Goal: Book appointment/travel/reservation

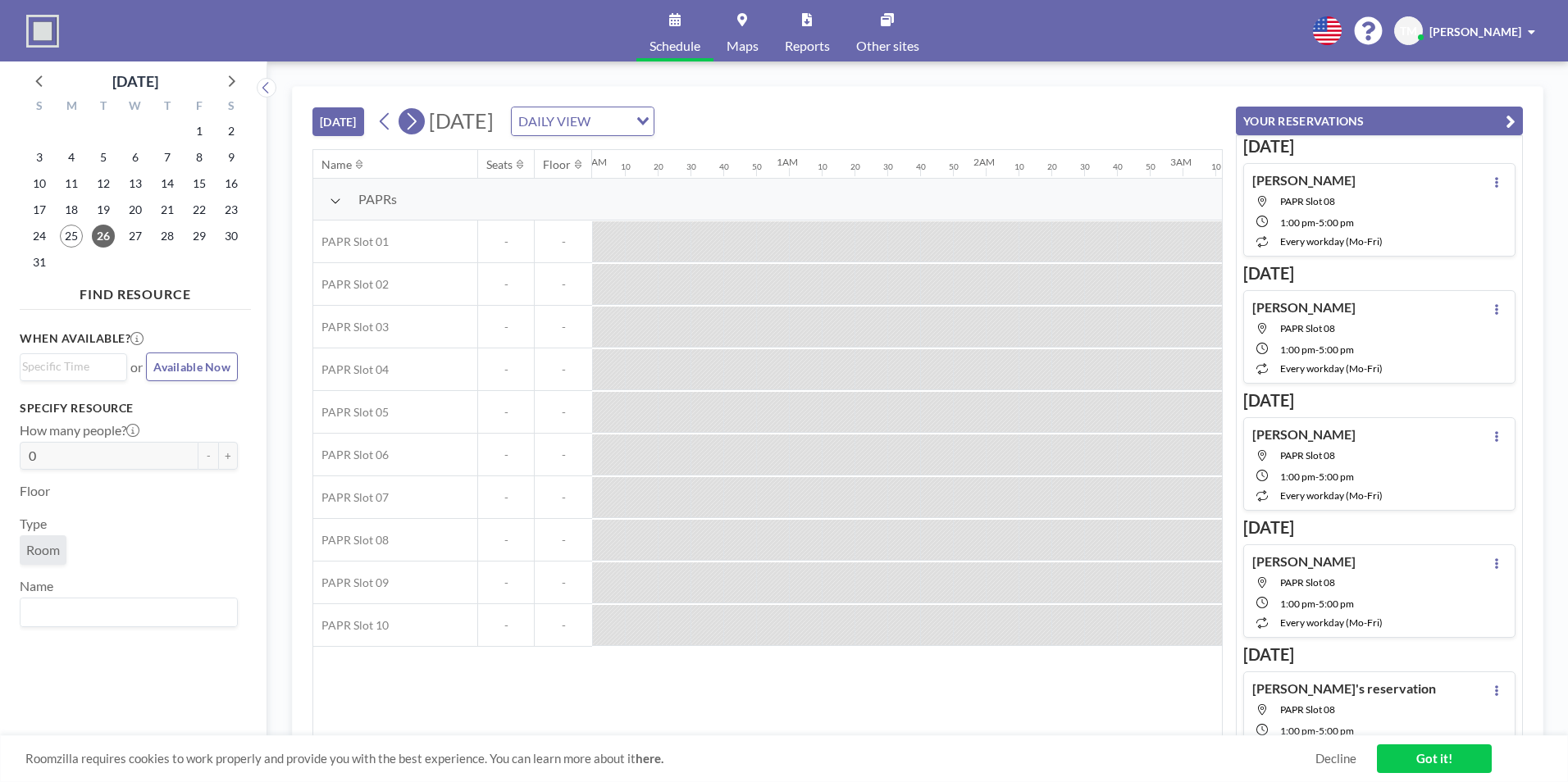
click at [407, 124] on icon at bounding box center [411, 121] width 15 height 25
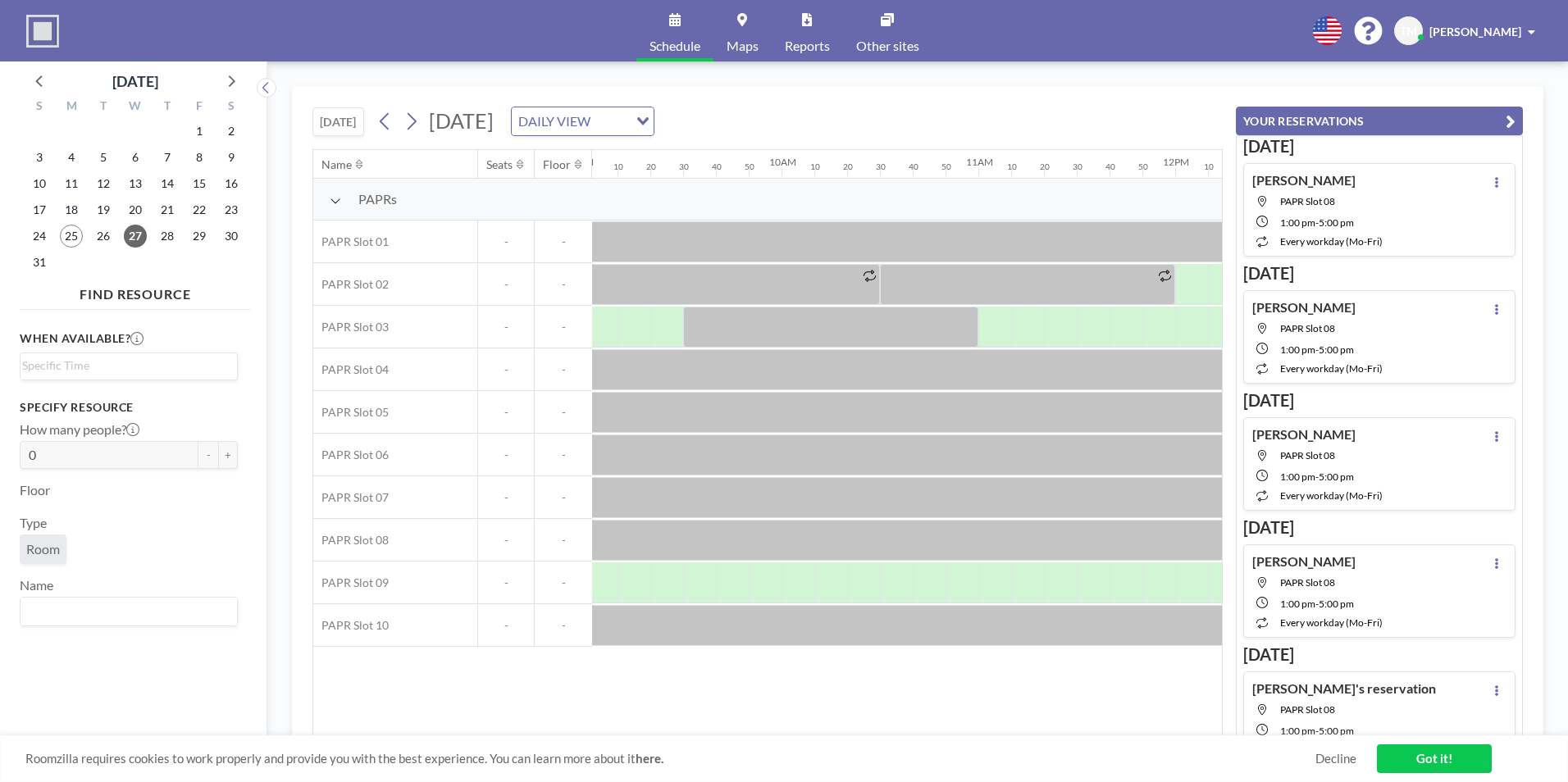
scroll to position [0, 1787]
click at [775, 581] on div at bounding box center [788, 583] width 33 height 41
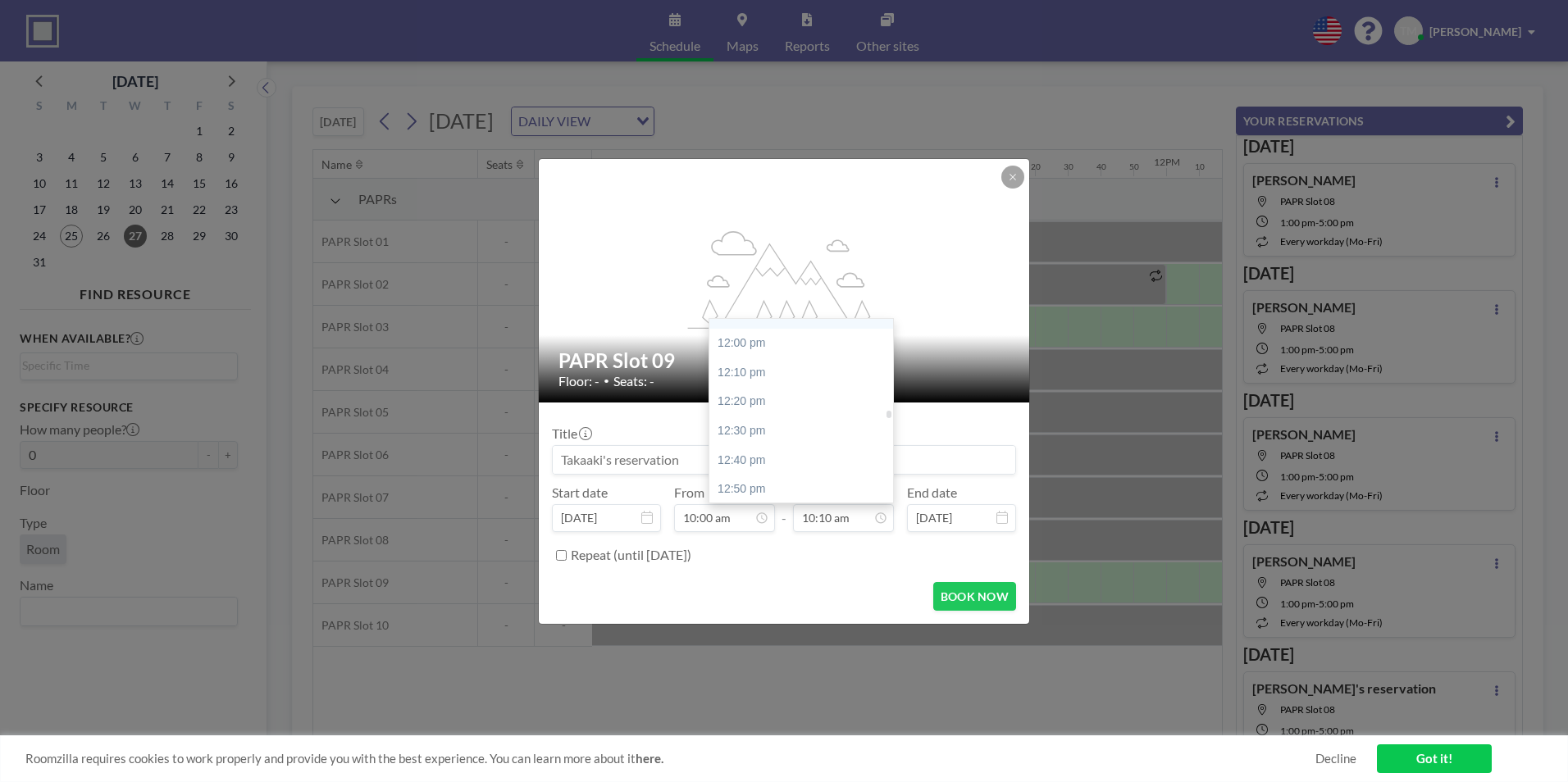
scroll to position [2107, 0]
click at [763, 333] on div "12:00 pm" at bounding box center [805, 326] width 192 height 29
type input "12:00 pm"
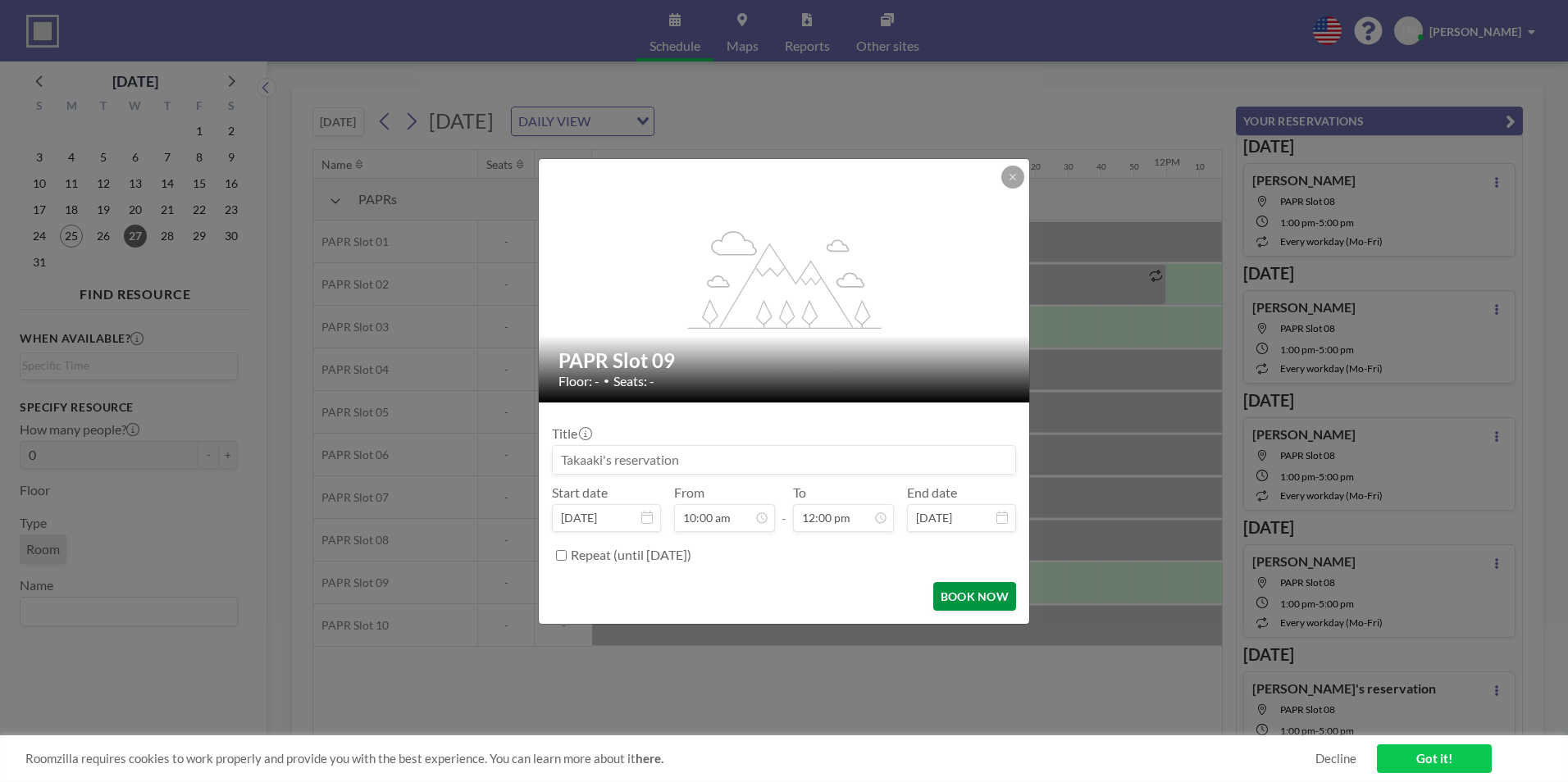
click at [954, 595] on button "BOOK NOW" at bounding box center [974, 596] width 83 height 29
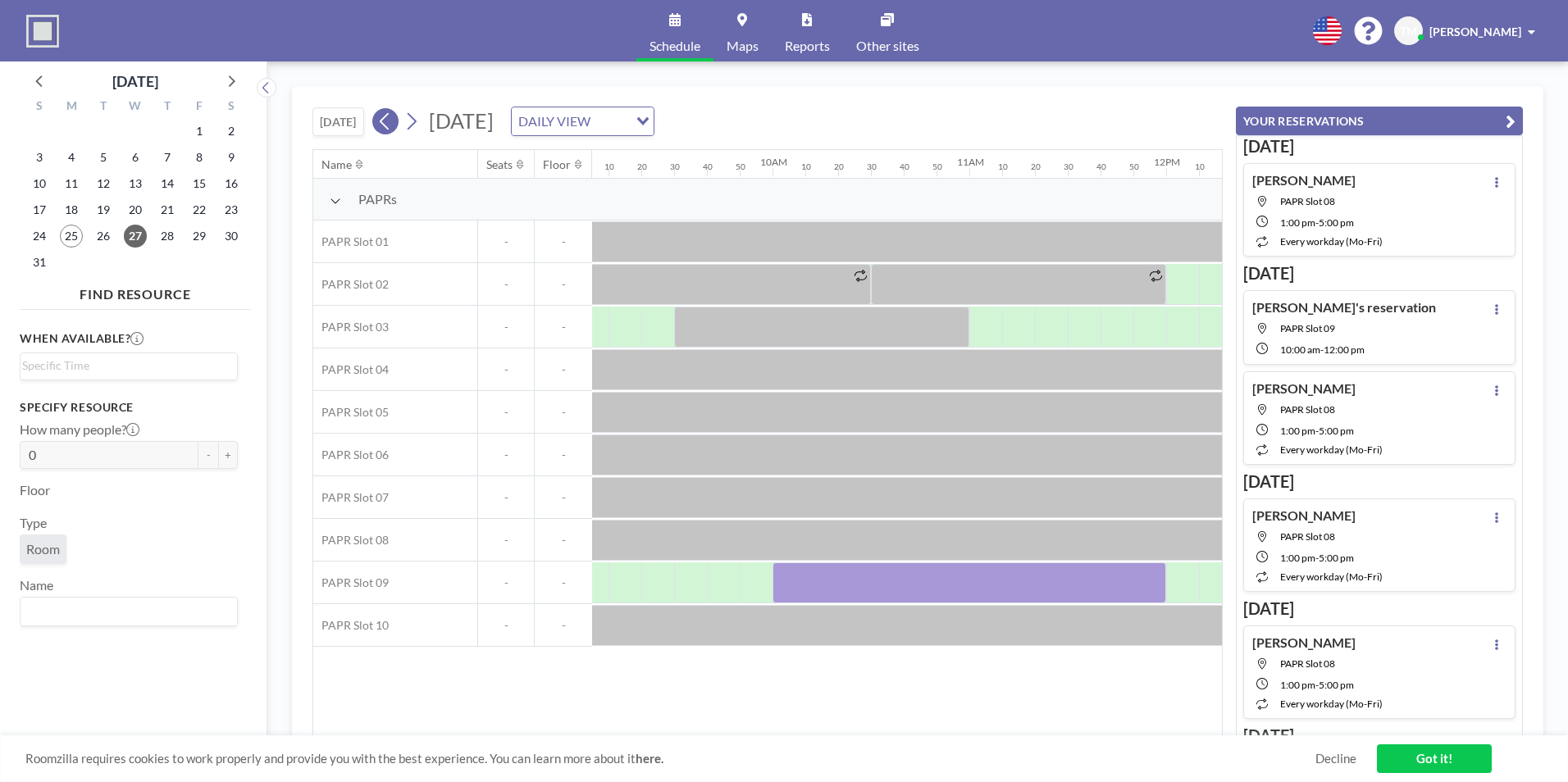
click at [380, 121] on icon at bounding box center [385, 121] width 15 height 25
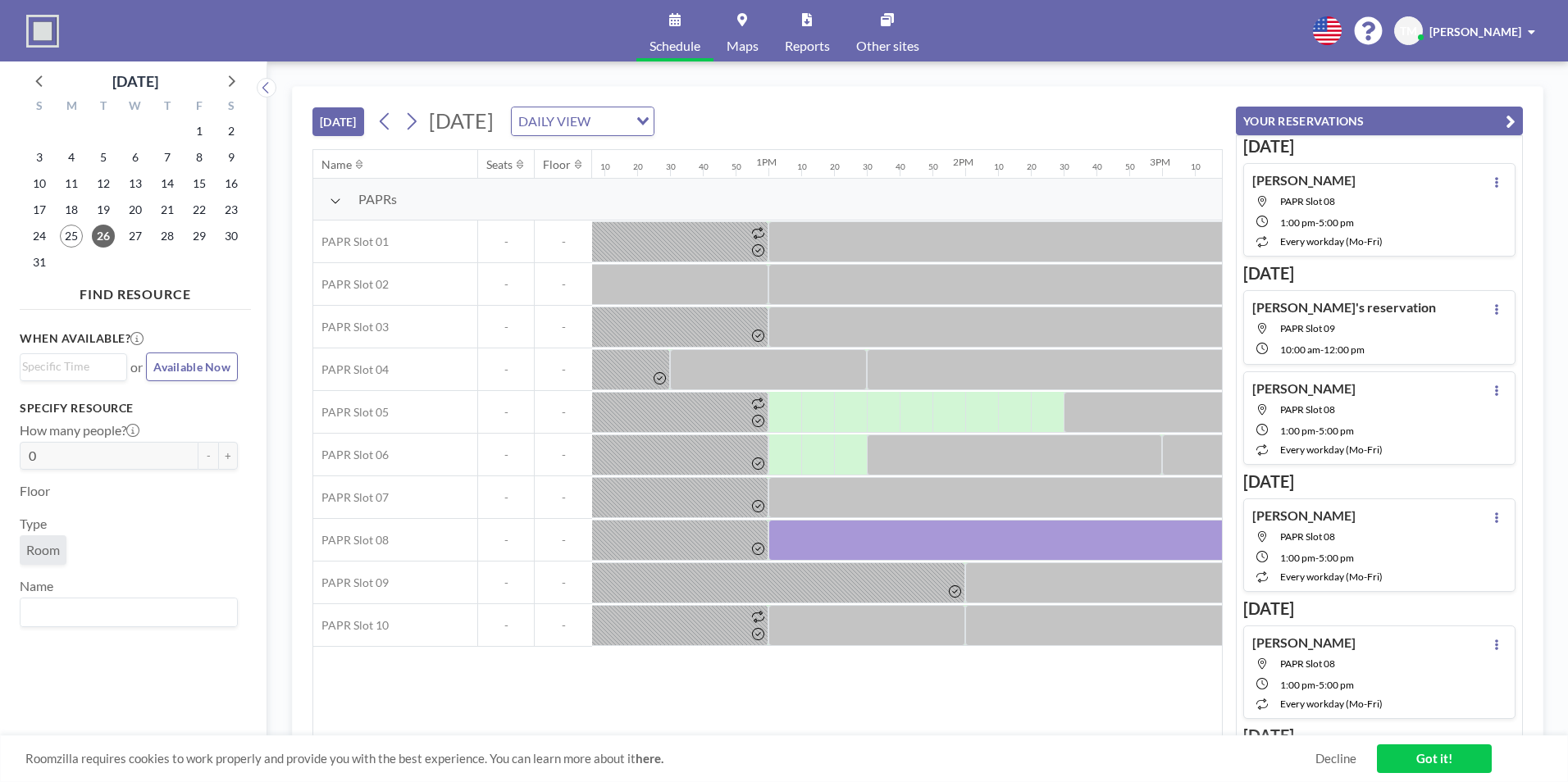
scroll to position [0, 2386]
click at [418, 125] on icon at bounding box center [411, 121] width 15 height 25
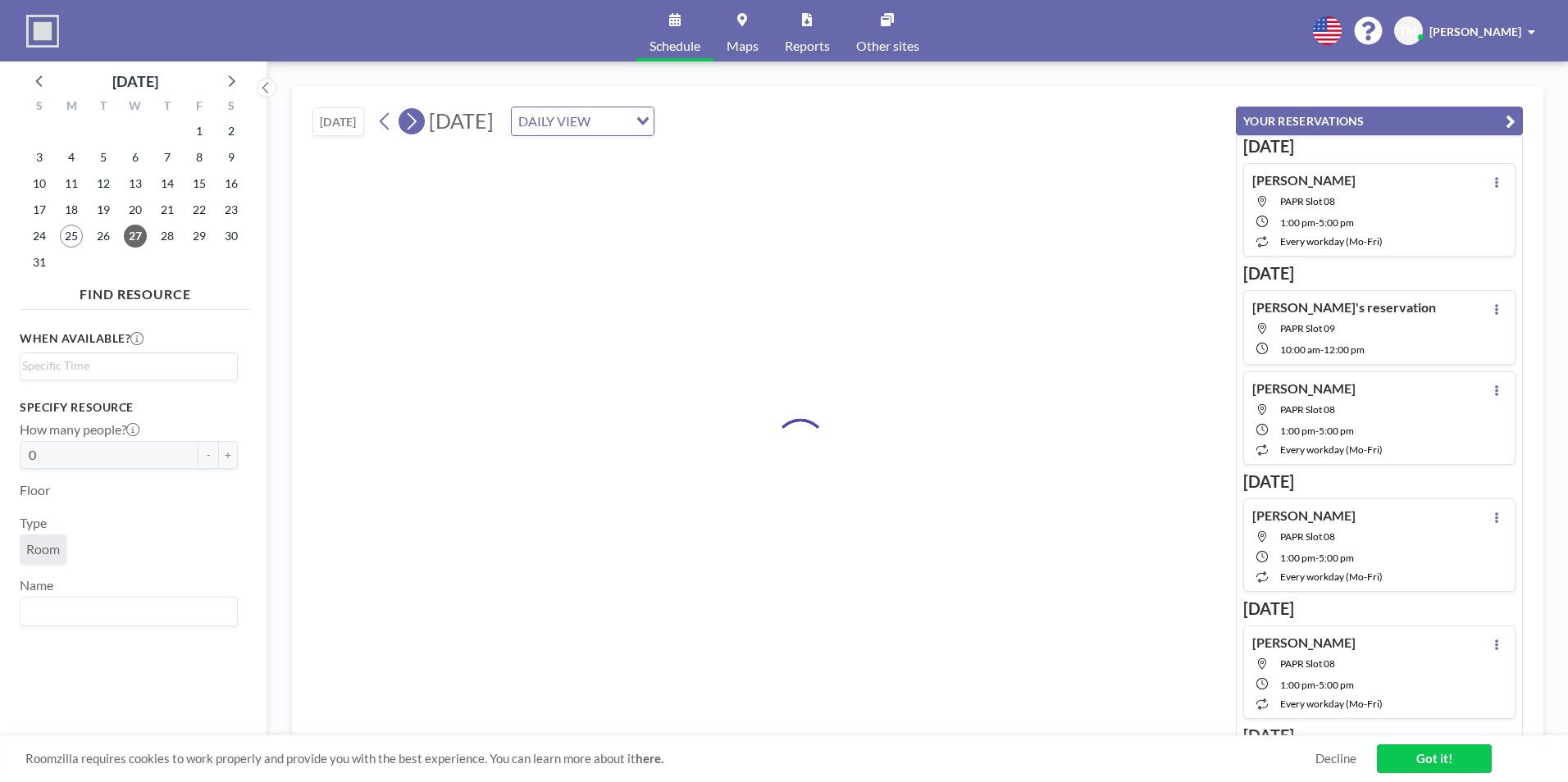
click at [418, 125] on icon at bounding box center [411, 121] width 15 height 25
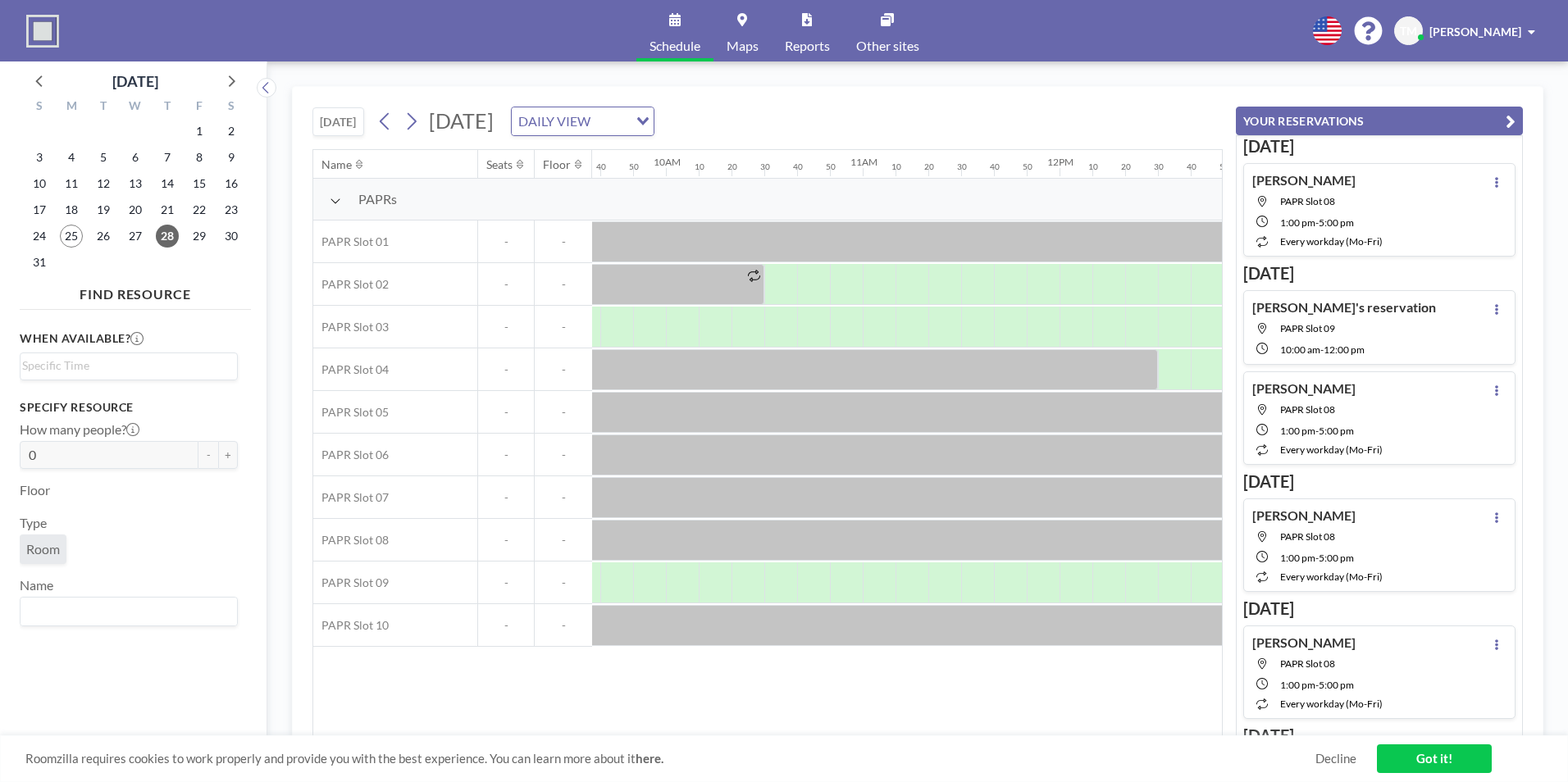
scroll to position [0, 1871]
click at [705, 567] on div at bounding box center [705, 583] width 33 height 41
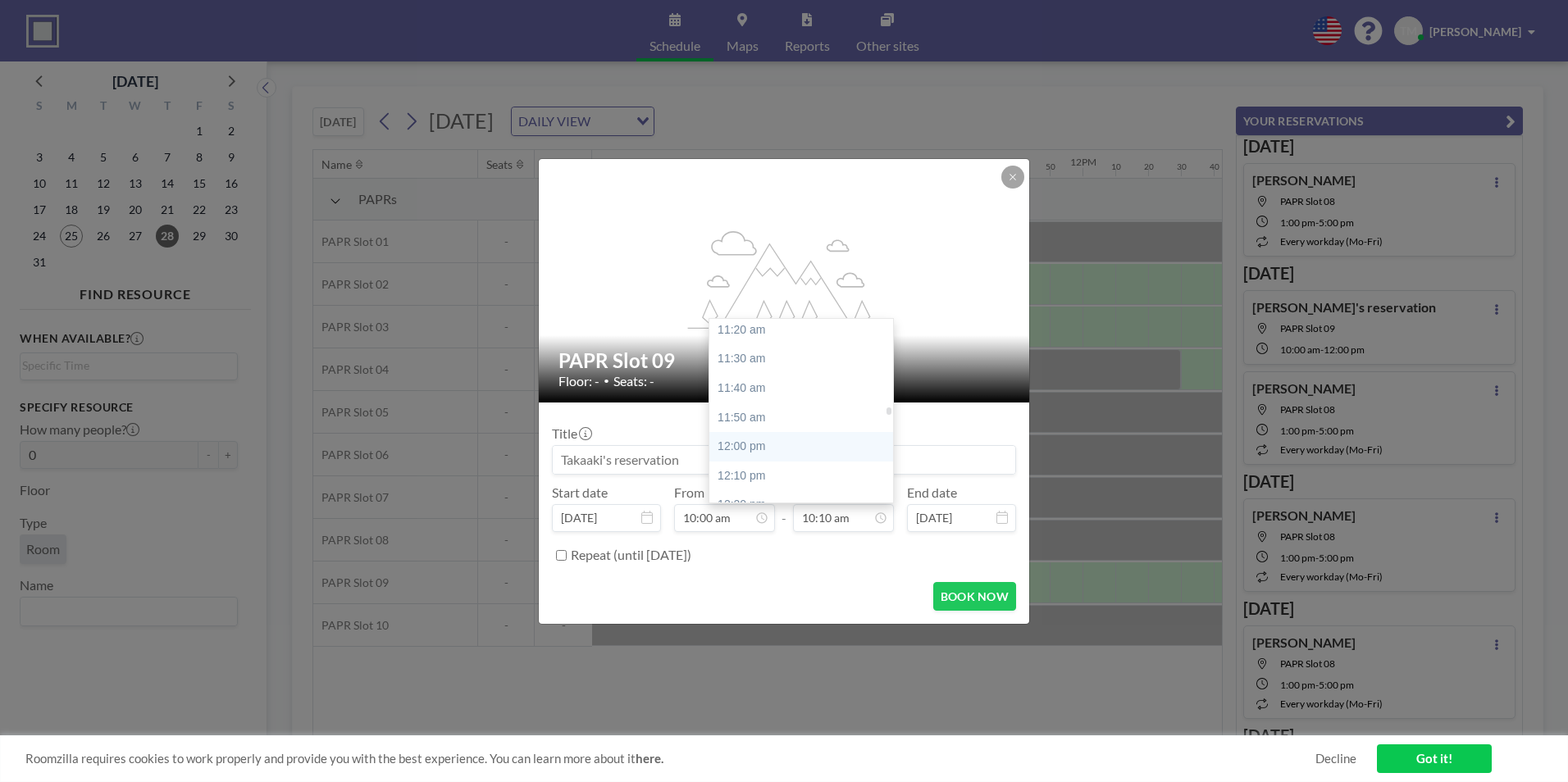
scroll to position [2025, 0]
click at [802, 409] on div "12:00 pm" at bounding box center [805, 408] width 192 height 29
type input "12:00 pm"
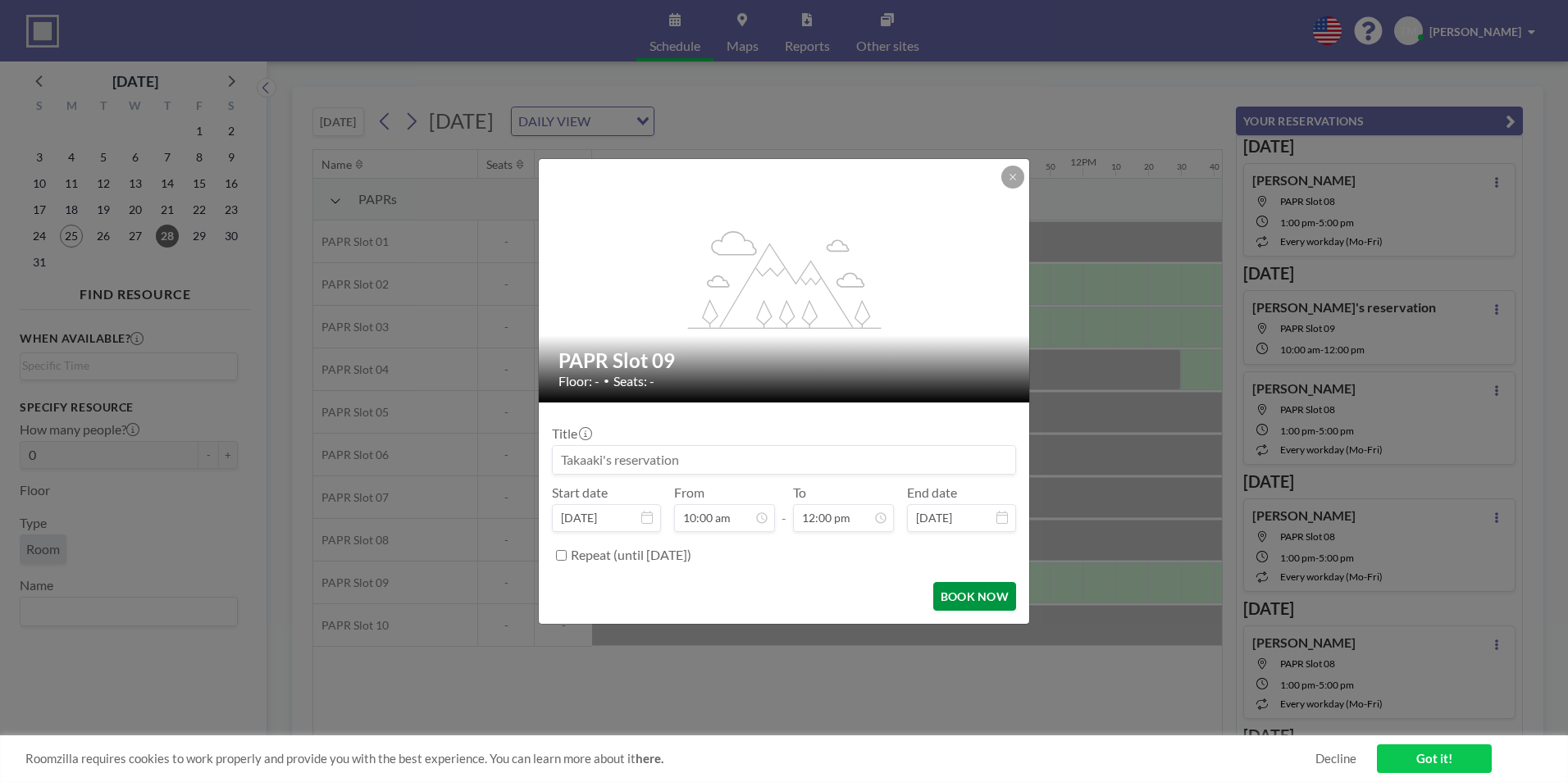
click at [966, 595] on button "BOOK NOW" at bounding box center [974, 596] width 83 height 29
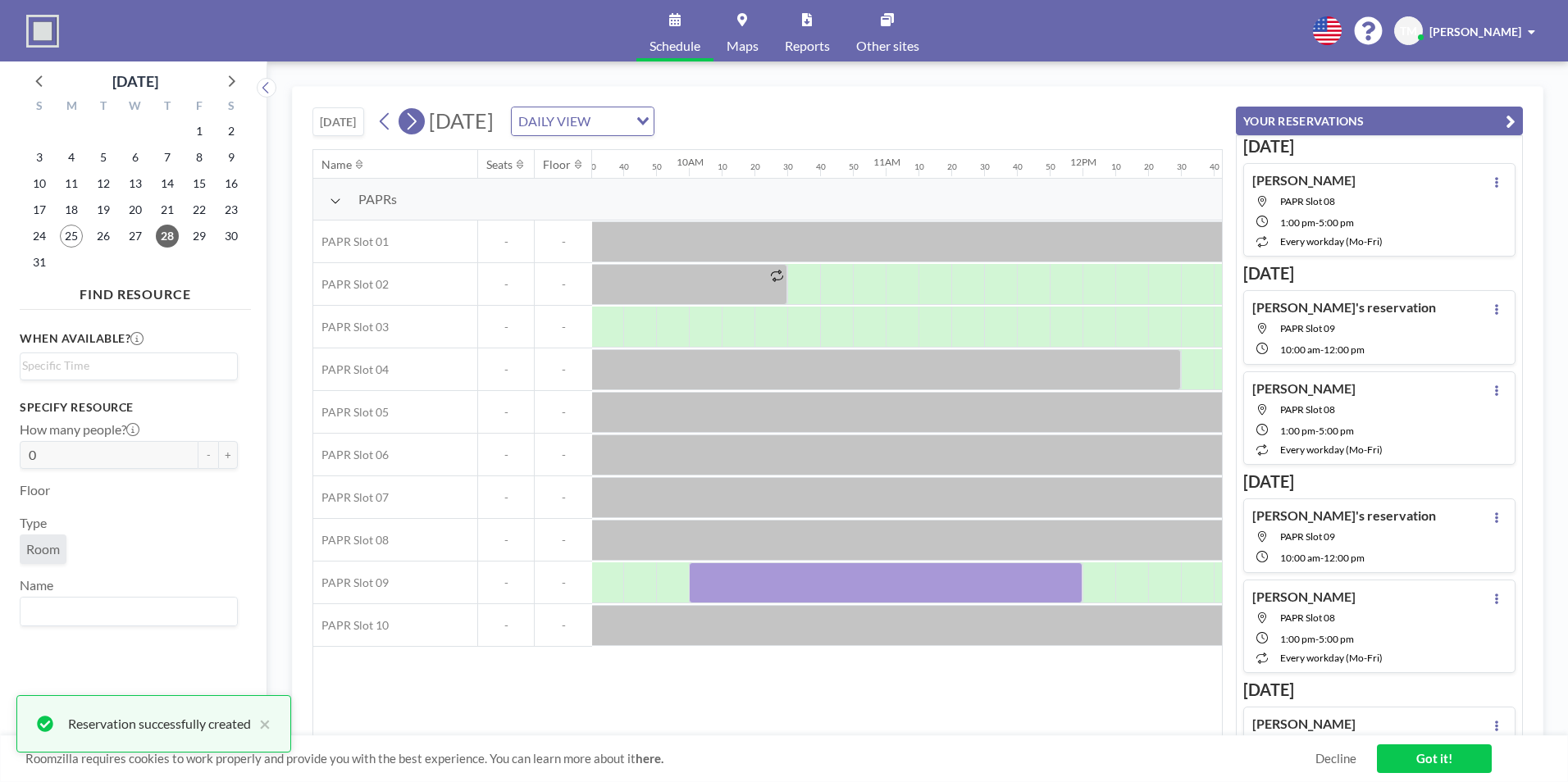
click at [413, 127] on icon at bounding box center [412, 121] width 9 height 17
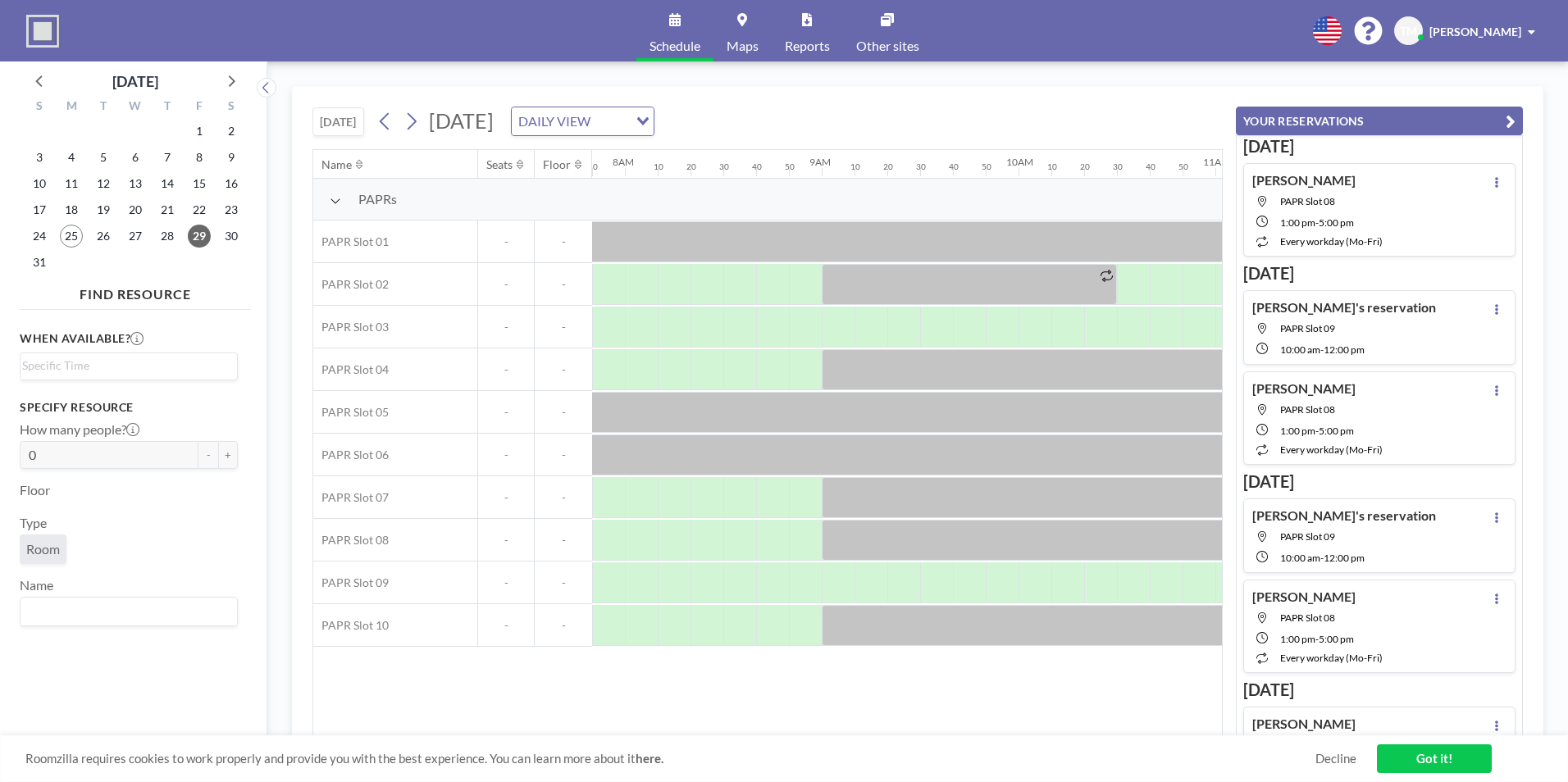
scroll to position [0, 1825]
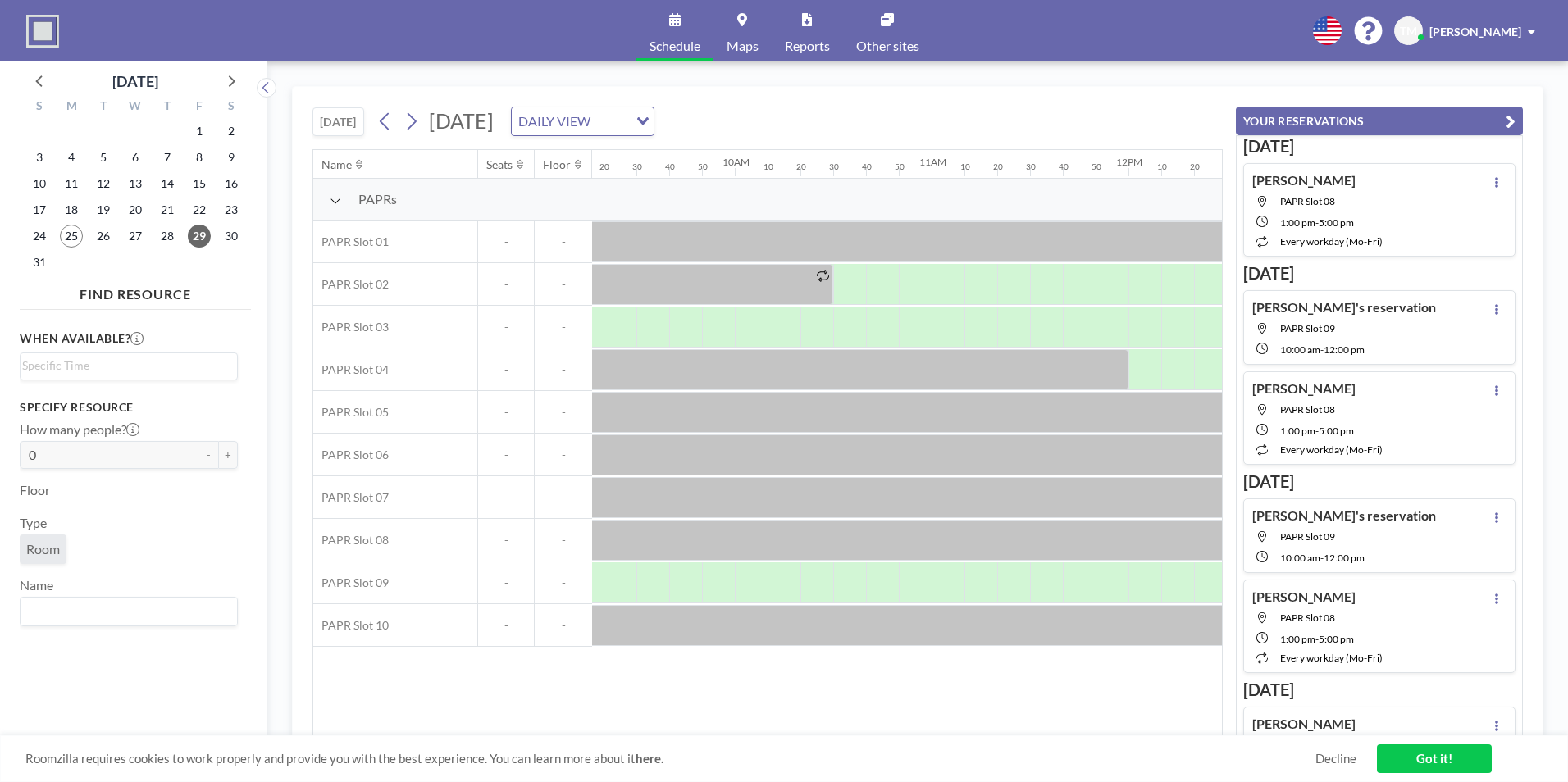
drag, startPoint x: 792, startPoint y: 738, endPoint x: 837, endPoint y: 742, distance: 45.2
click at [837, 742] on div "Roomzilla requires cookies to work properly and provide you with the best exper…" at bounding box center [784, 758] width 1568 height 47
click at [723, 587] on div at bounding box center [728, 583] width 33 height 41
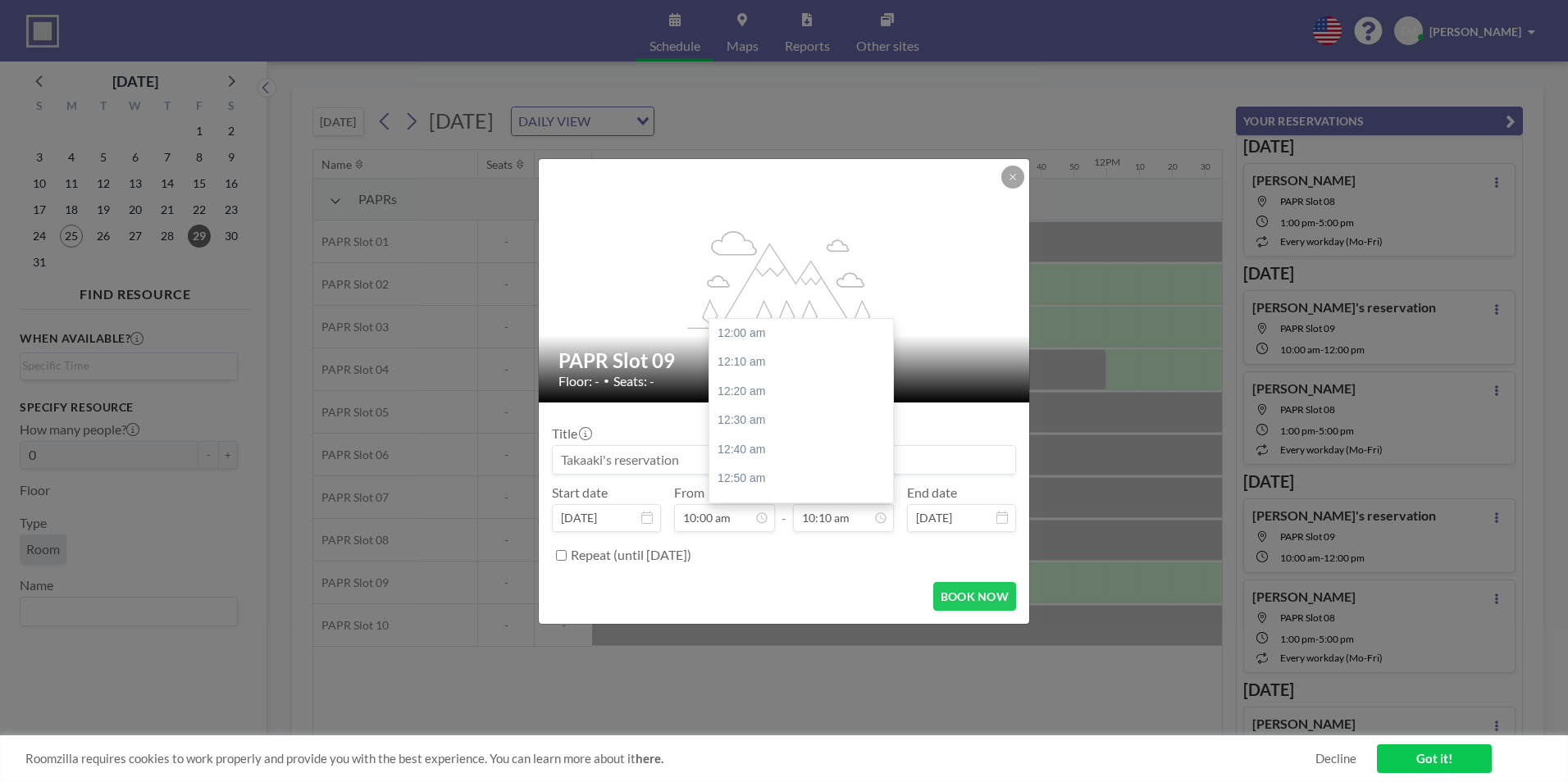
scroll to position [1780, 0]
click at [848, 523] on input "10:10 am" at bounding box center [843, 518] width 101 height 28
click at [781, 334] on div "12:00 pm" at bounding box center [805, 326] width 192 height 29
type input "12:00 pm"
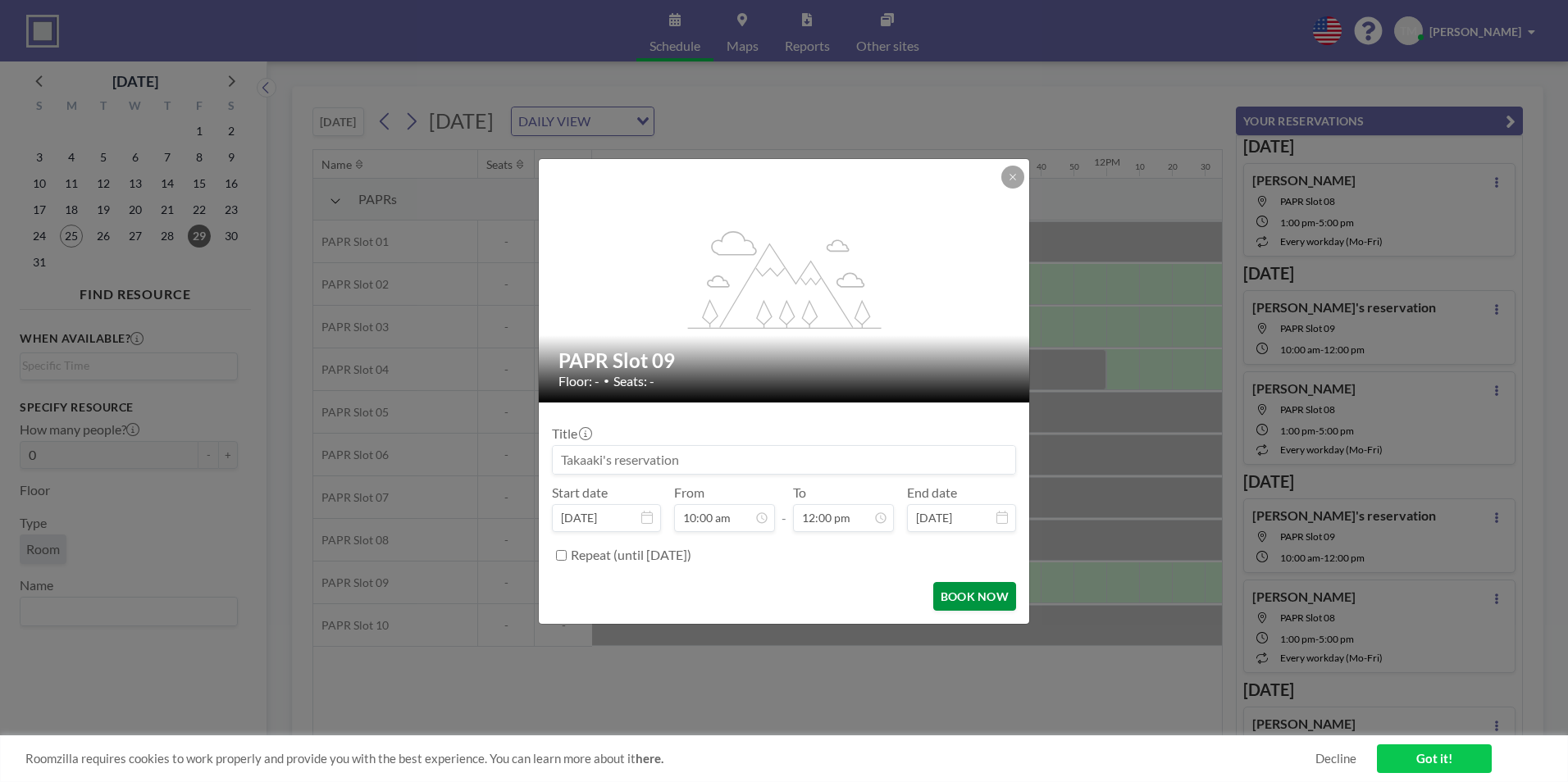
click at [947, 596] on button "BOOK NOW" at bounding box center [974, 596] width 83 height 29
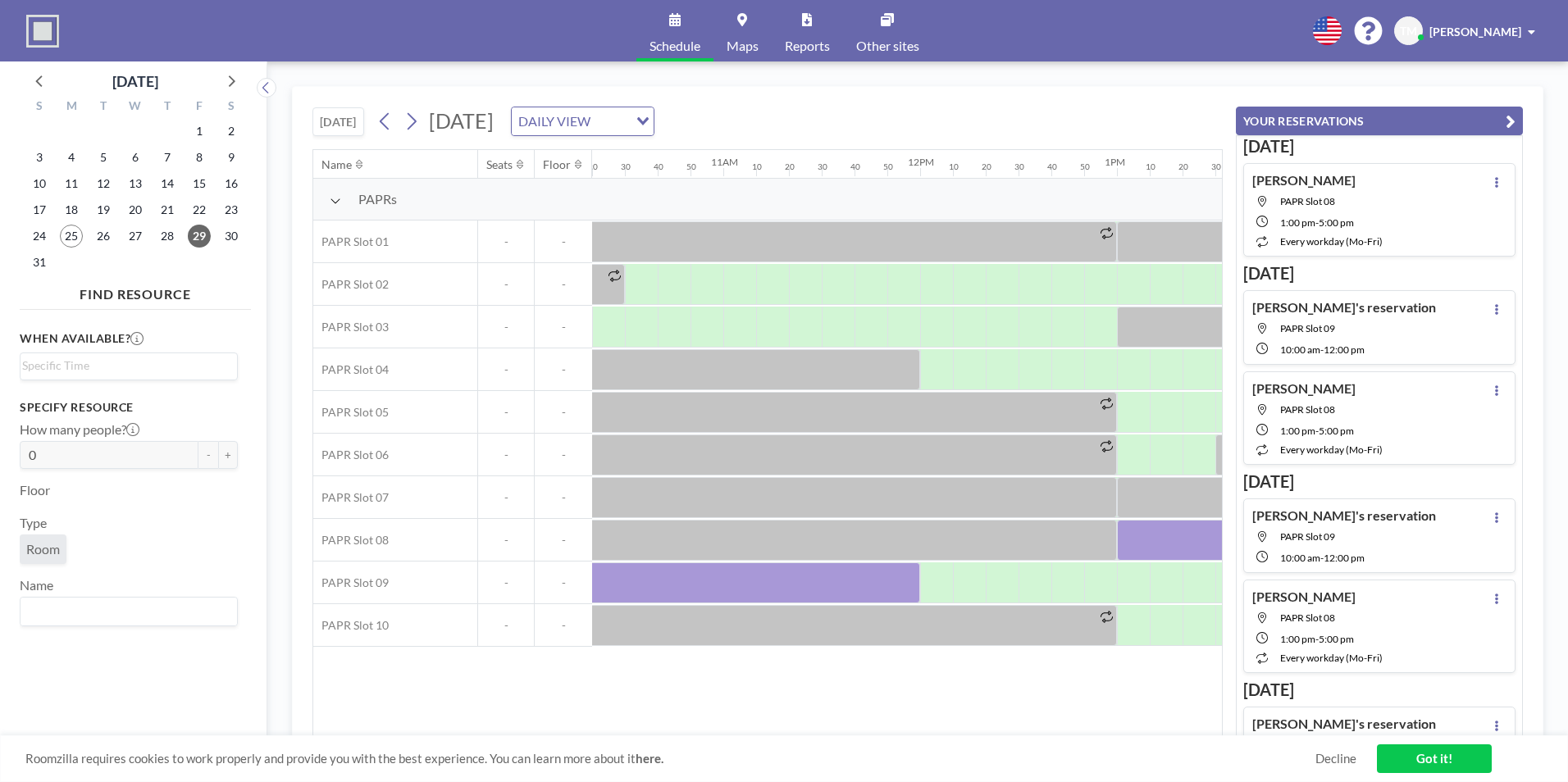
scroll to position [0, 1987]
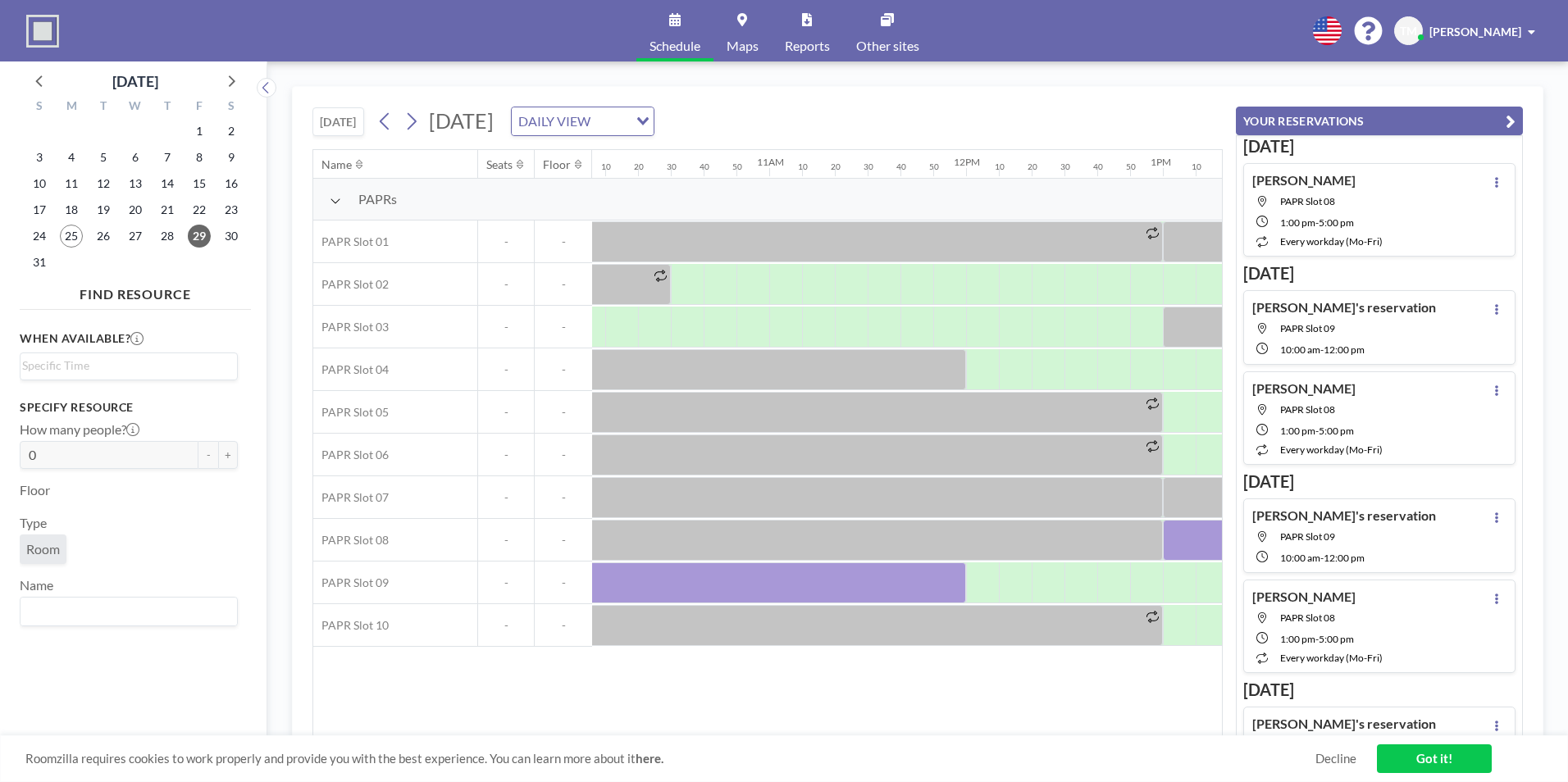
click at [926, 781] on div "Roomzilla requires cookies to work properly and provide you with the best exper…" at bounding box center [784, 758] width 1568 height 47
click at [383, 133] on icon at bounding box center [385, 121] width 15 height 25
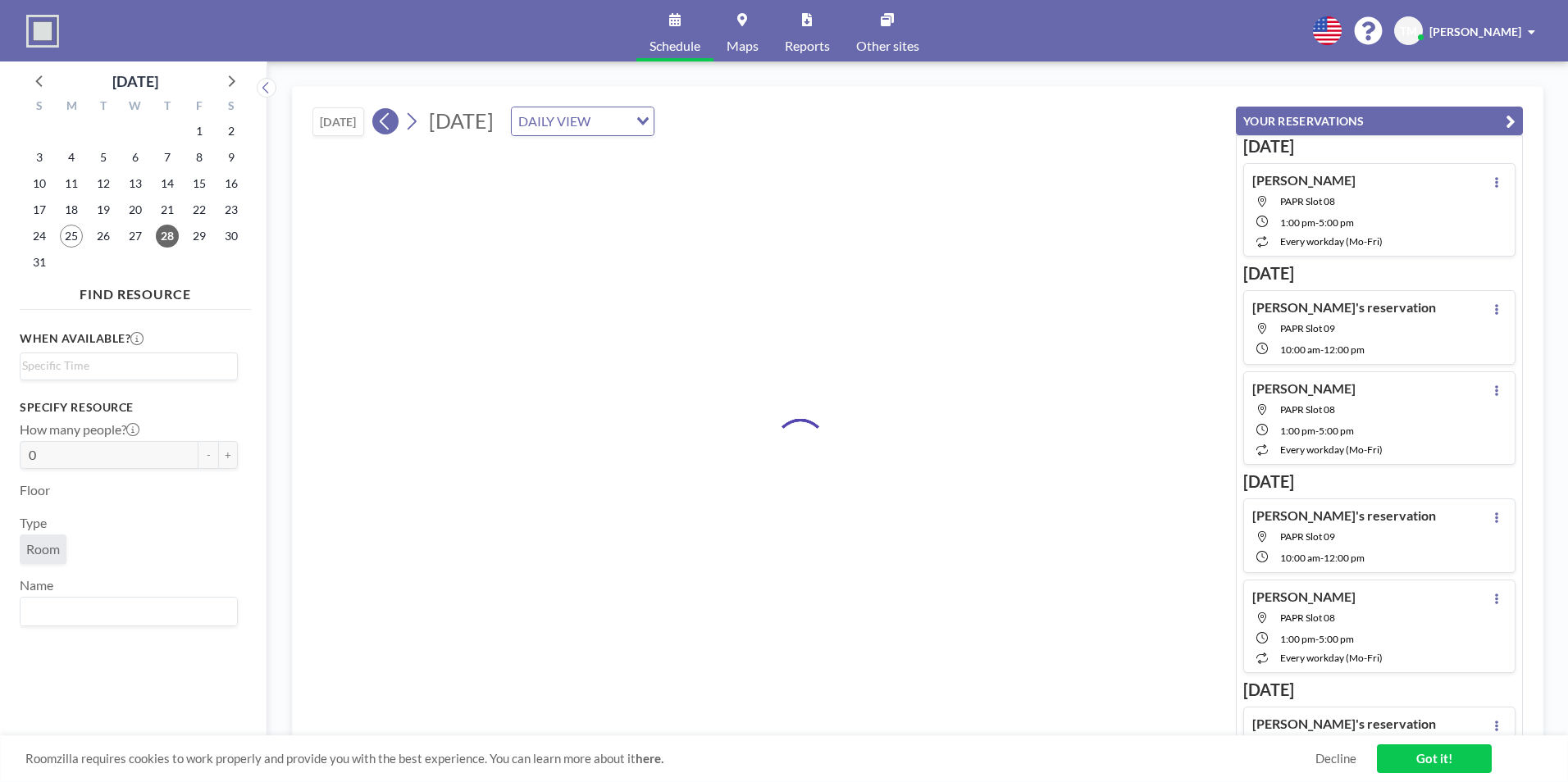
click at [384, 130] on icon at bounding box center [385, 121] width 15 height 25
click at [383, 127] on icon at bounding box center [385, 121] width 15 height 25
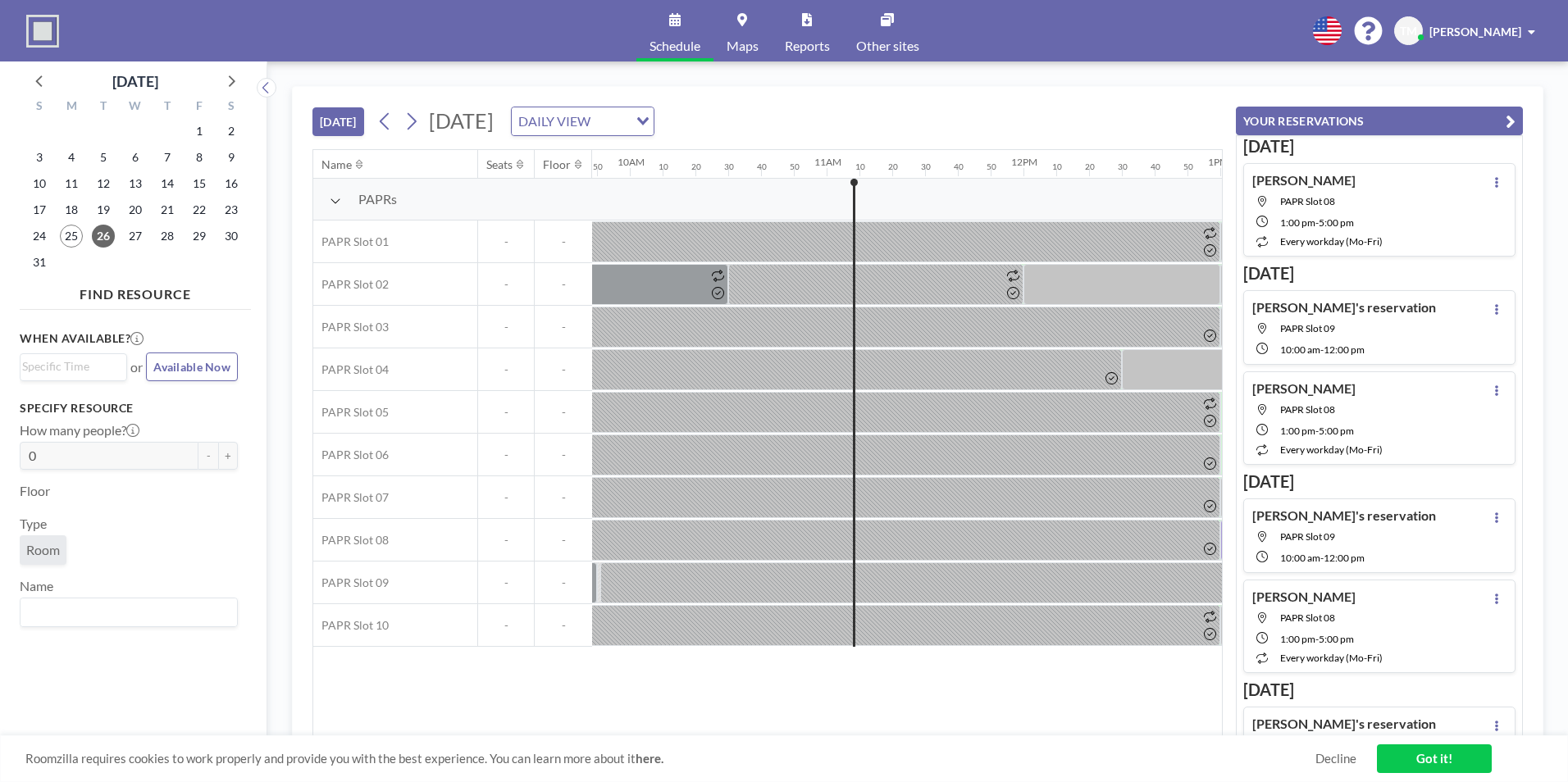
scroll to position [0, 2132]
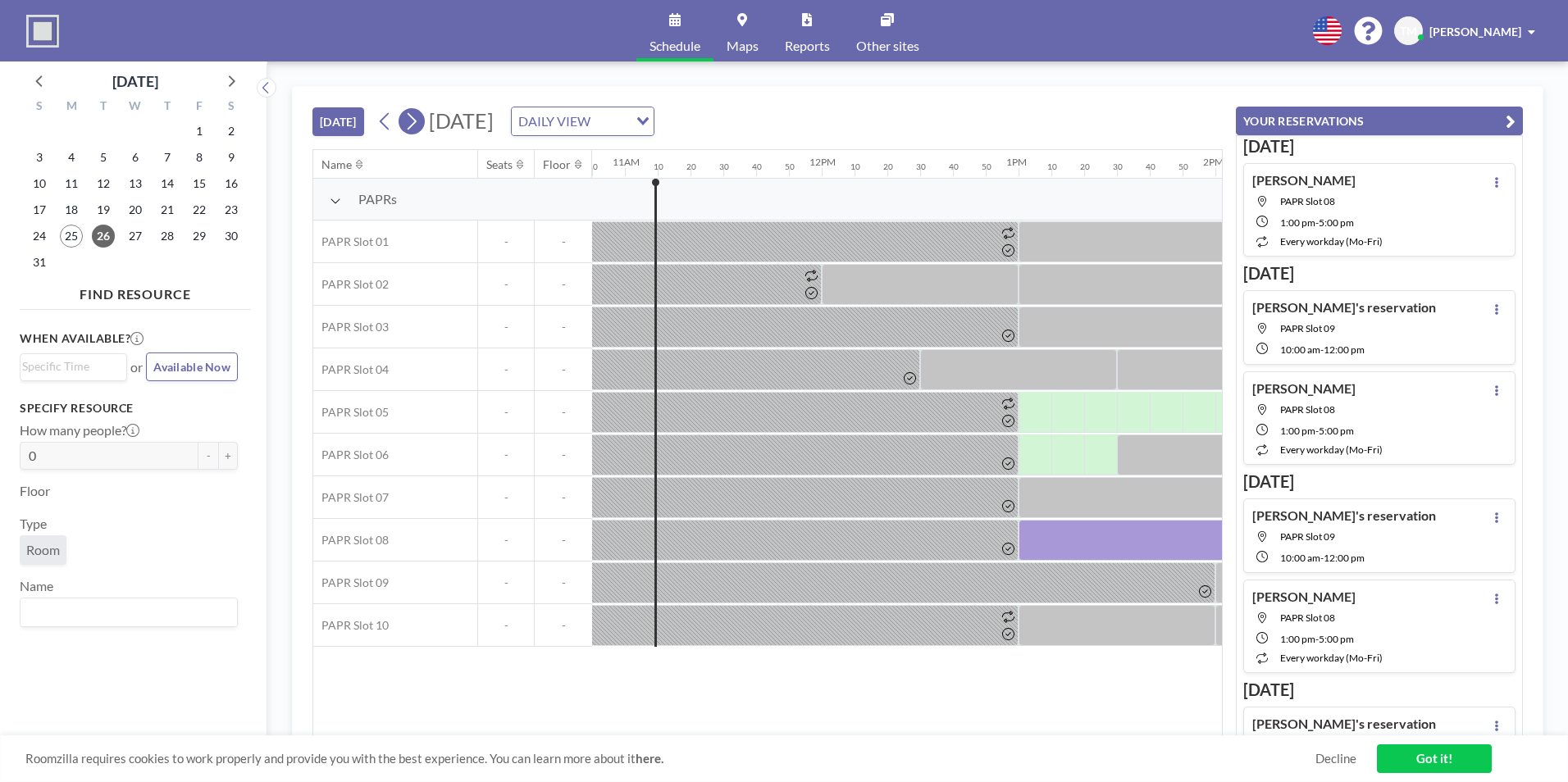
click at [413, 122] on icon at bounding box center [411, 121] width 15 height 25
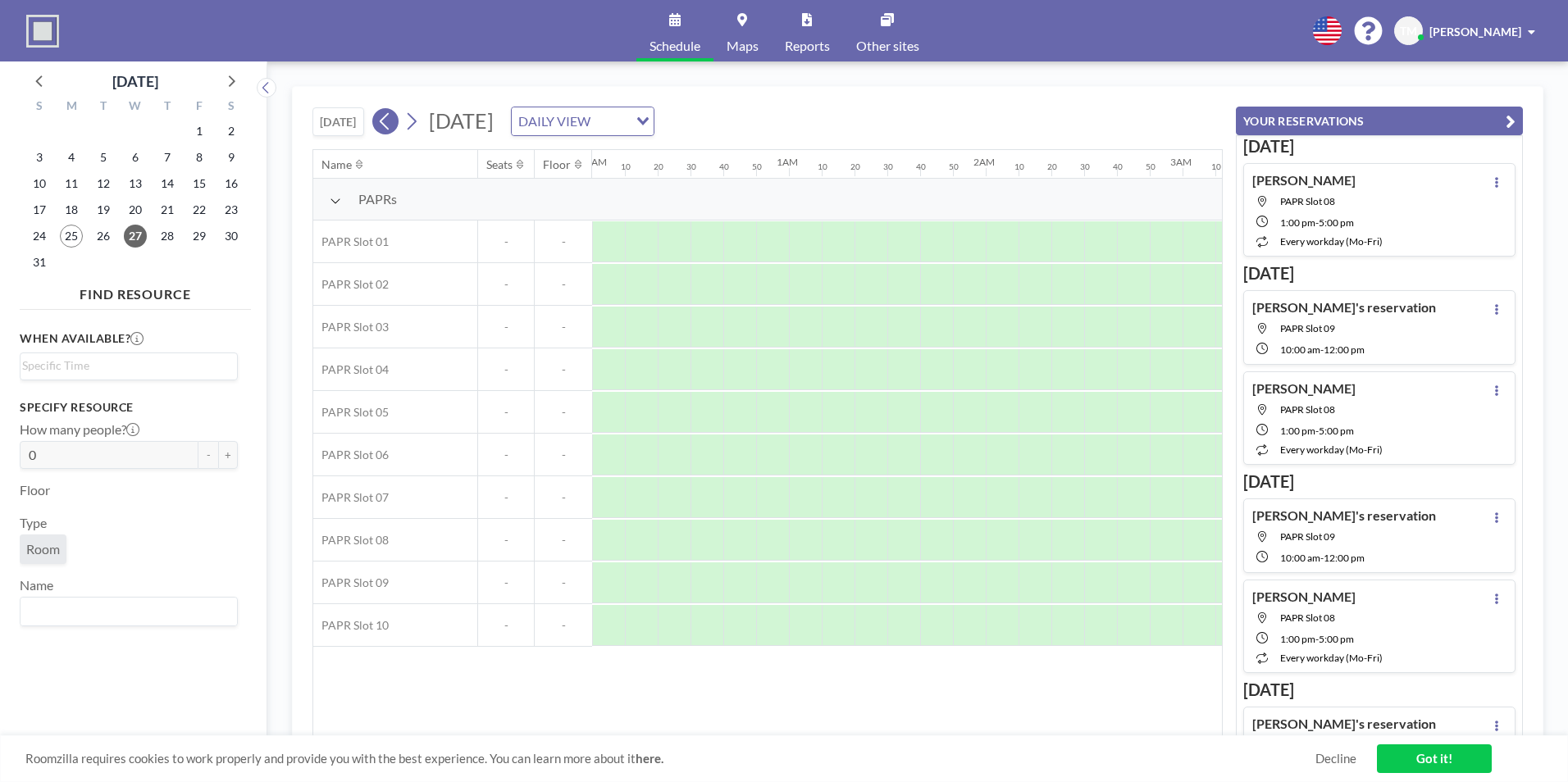
scroll to position [0, 357]
click at [380, 125] on icon at bounding box center [385, 121] width 15 height 25
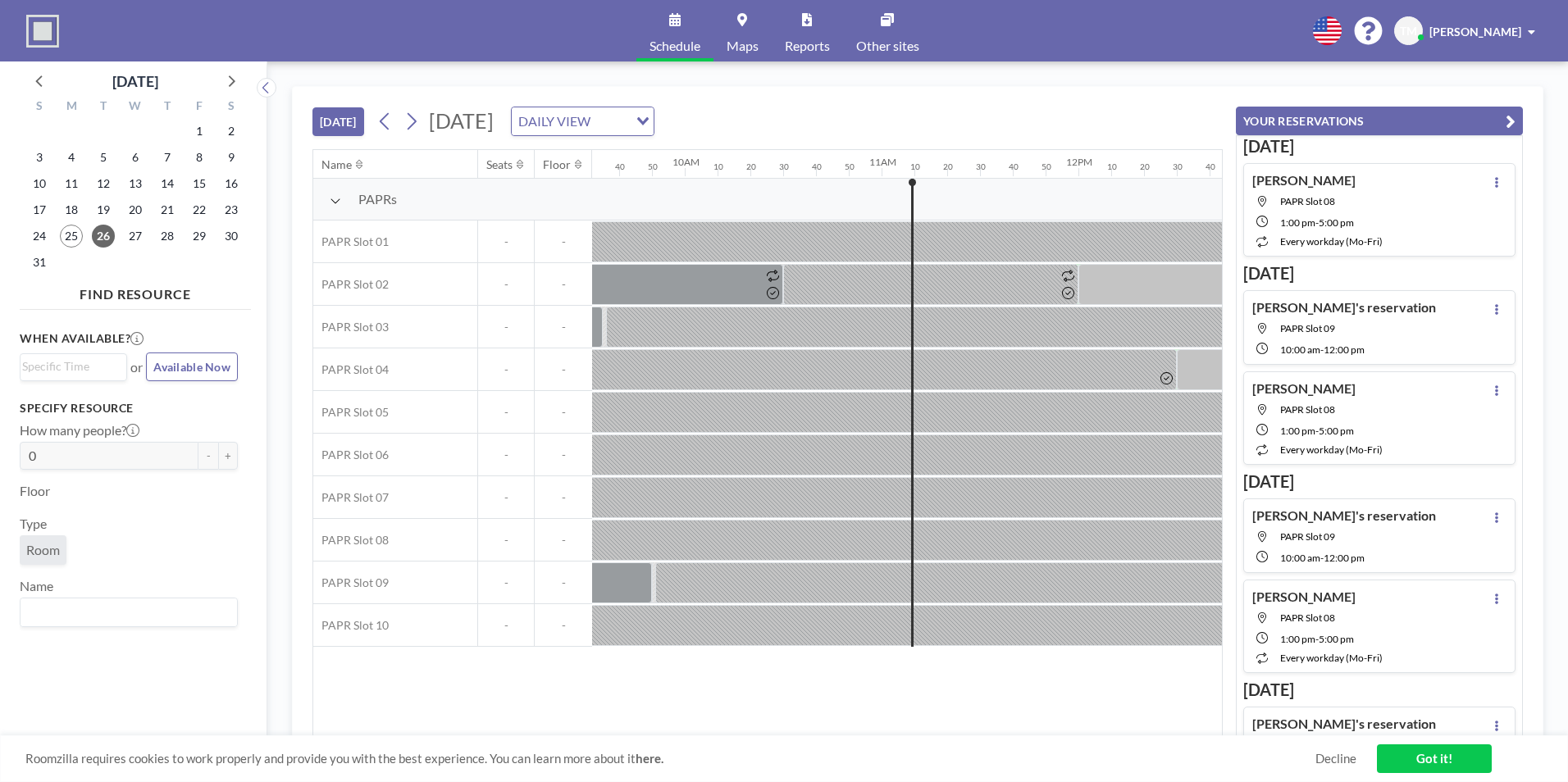
scroll to position [0, 1648]
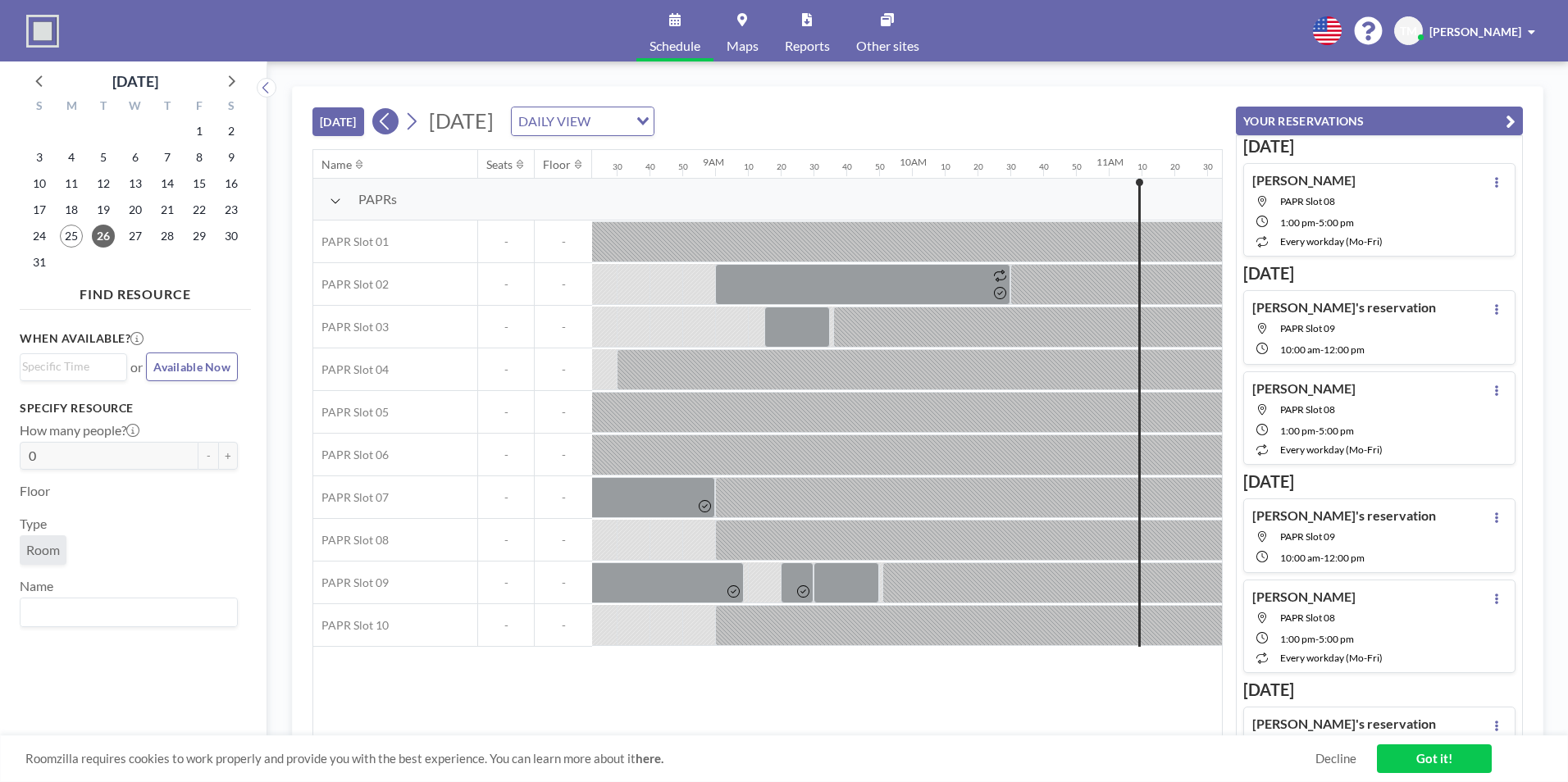
click at [392, 126] on icon at bounding box center [385, 121] width 15 height 25
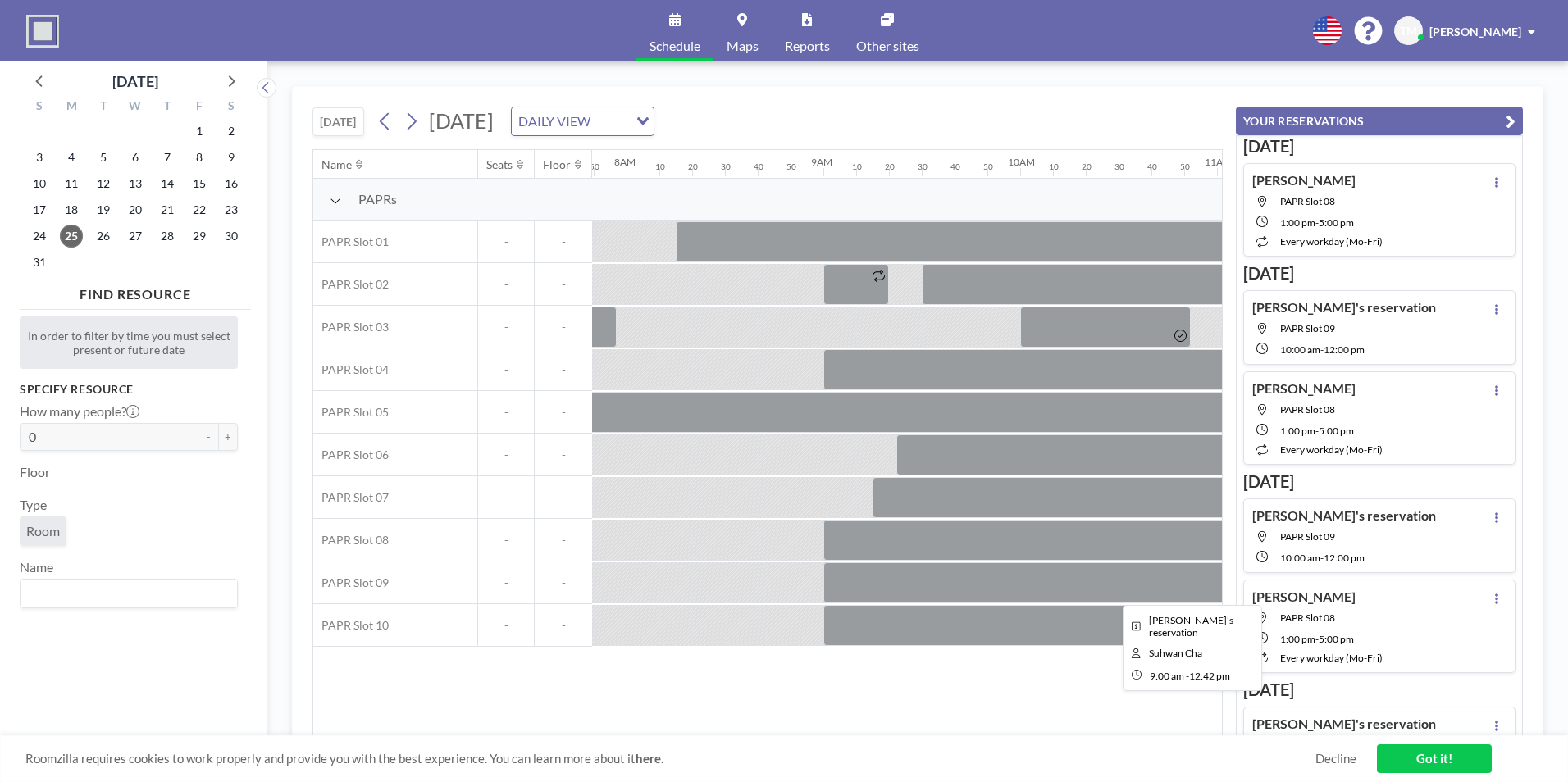
scroll to position [0, 1541]
click at [419, 127] on icon at bounding box center [411, 121] width 15 height 25
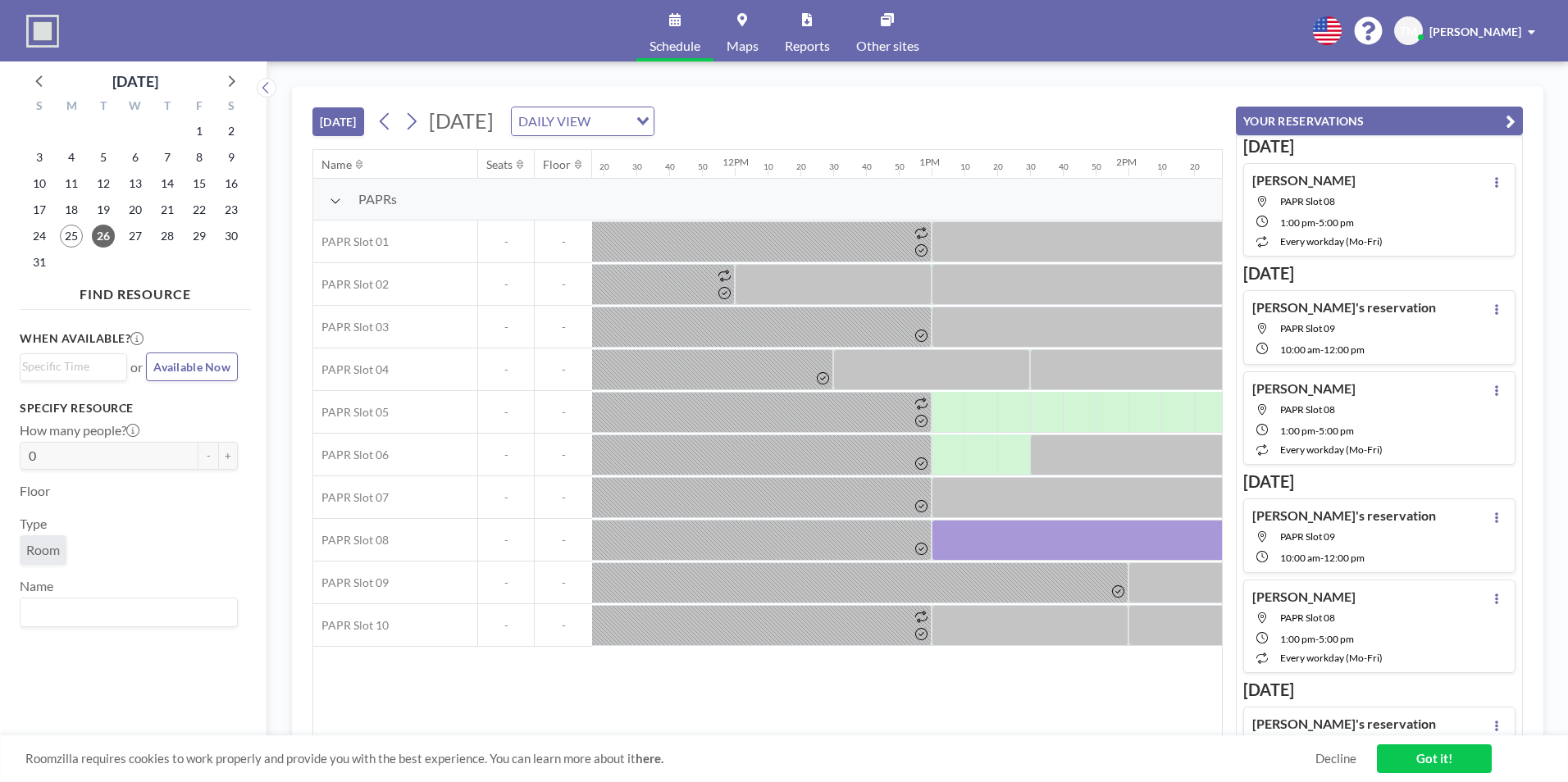
scroll to position [0, 2211]
